Goal: Find specific page/section: Find specific page/section

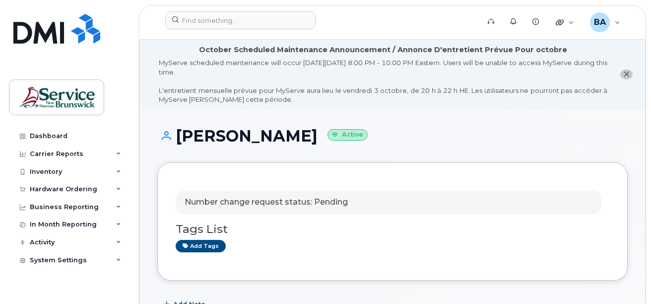
scroll to position [1102, 0]
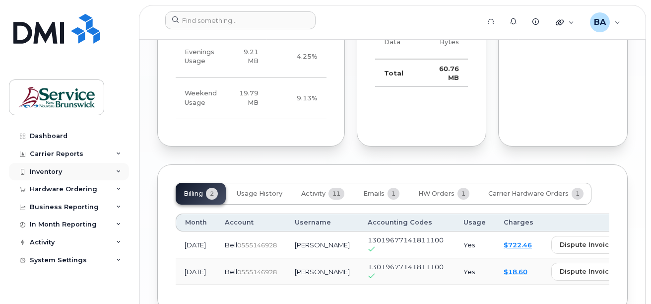
click at [42, 171] on div "Inventory" at bounding box center [46, 172] width 32 height 8
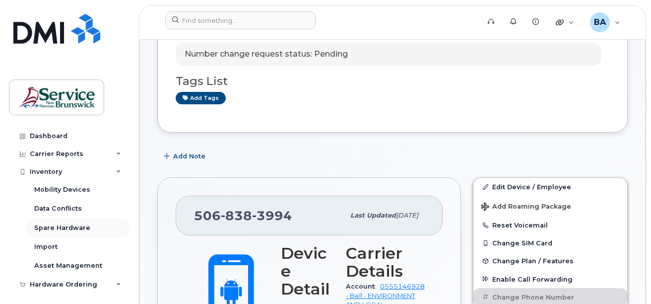
scroll to position [0, 0]
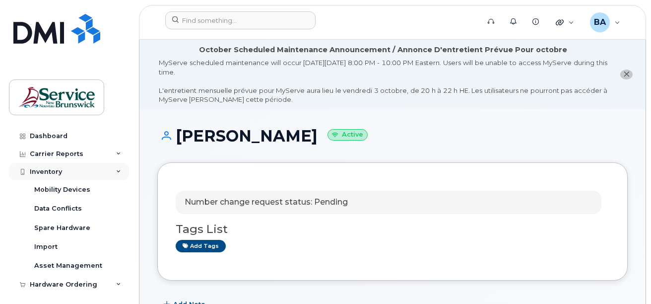
click at [51, 173] on div "Inventory" at bounding box center [46, 172] width 32 height 8
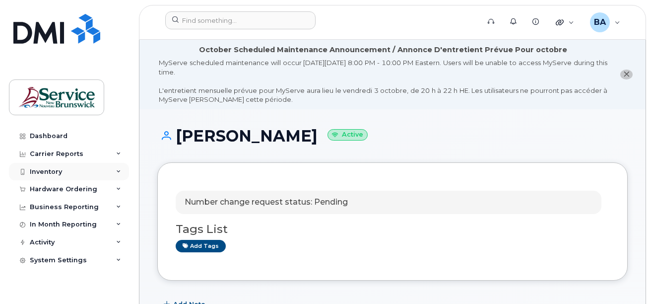
click at [51, 173] on div "Inventory" at bounding box center [46, 172] width 32 height 8
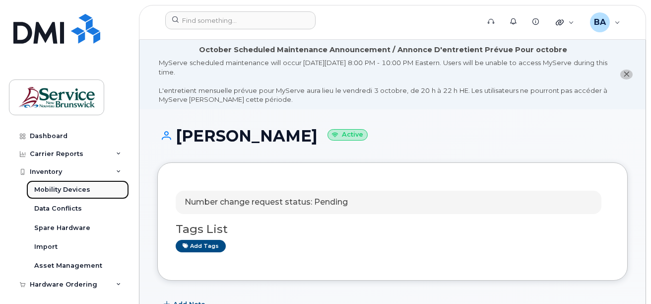
click at [49, 187] on div "Mobility Devices" at bounding box center [62, 189] width 56 height 9
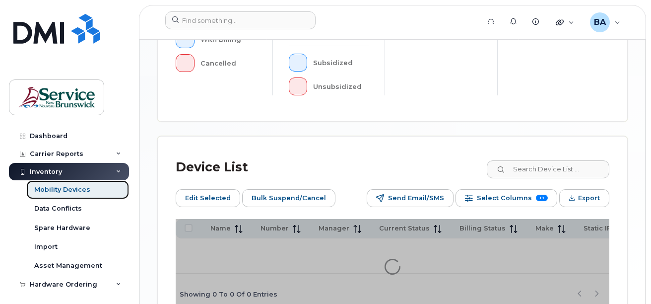
scroll to position [447, 0]
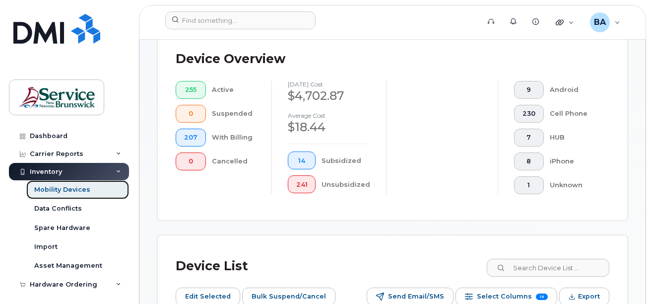
scroll to position [316, 0]
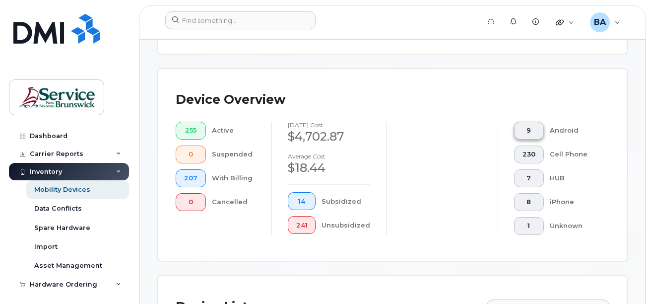
click at [536, 126] on button "9" at bounding box center [529, 131] width 30 height 18
click at [527, 122] on button "9" at bounding box center [529, 131] width 30 height 18
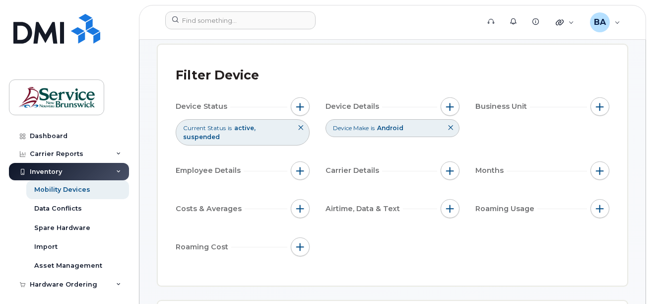
scroll to position [0, 0]
